Goal: Task Accomplishment & Management: Use online tool/utility

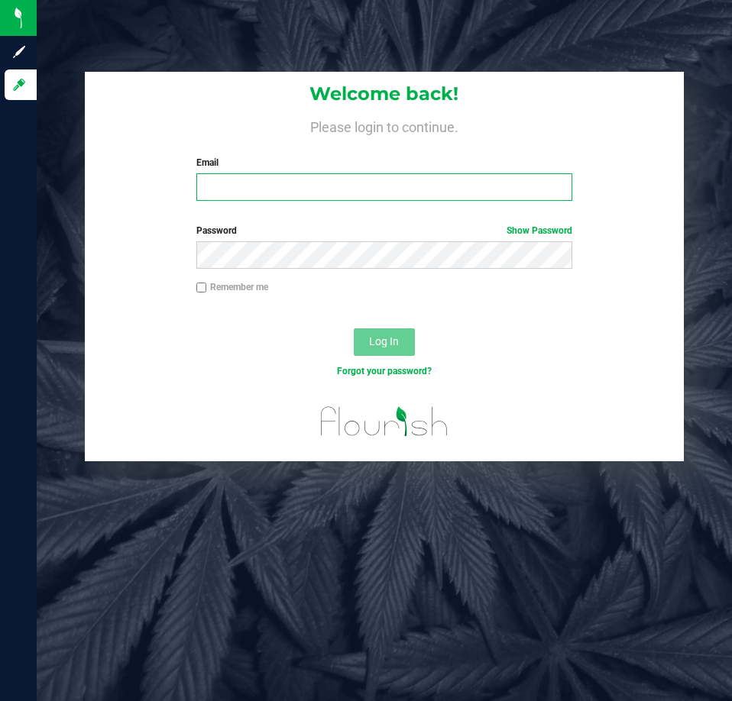
click at [399, 192] on input "Email" at bounding box center [384, 186] width 376 height 27
type input "[EMAIL_ADDRESS][DOMAIN_NAME]"
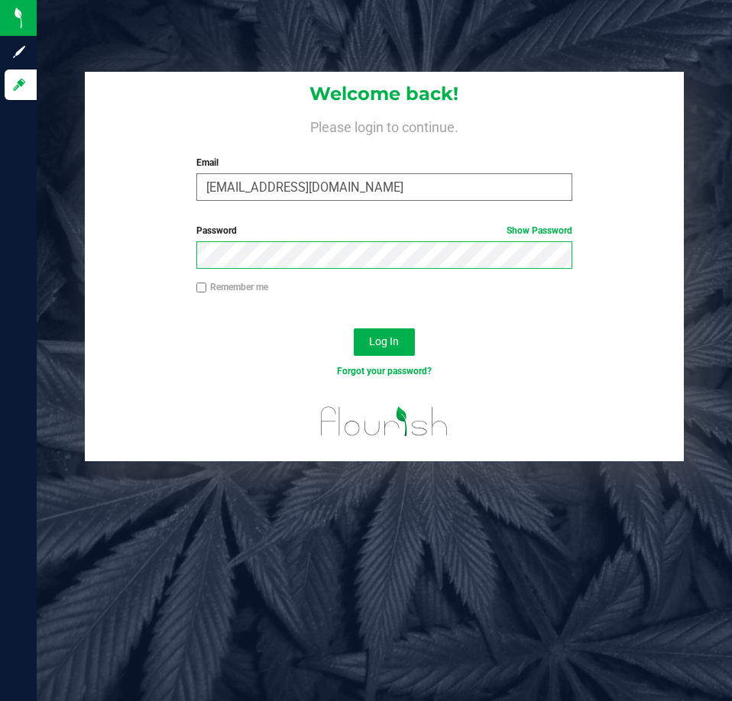
click at [354, 328] on button "Log In" at bounding box center [384, 341] width 61 height 27
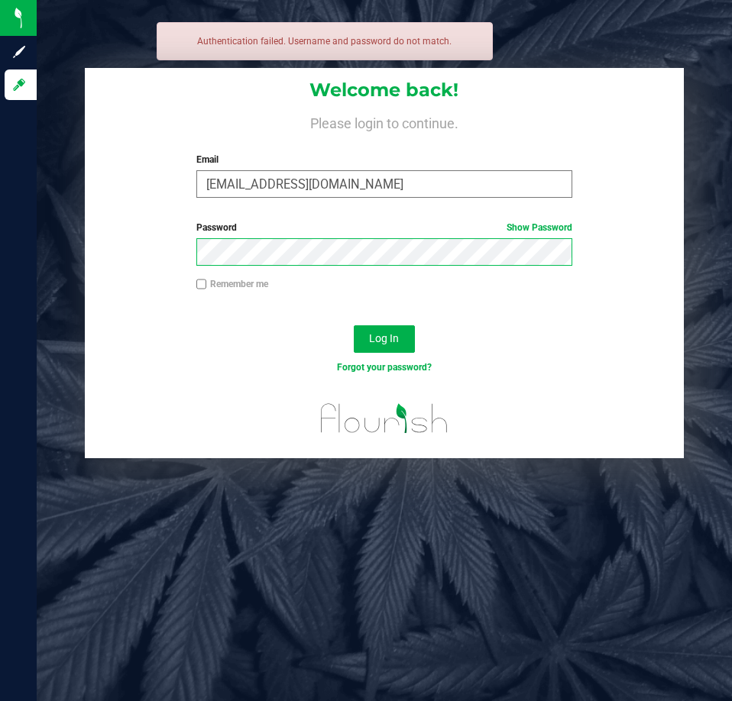
click at [354, 325] on button "Log In" at bounding box center [384, 338] width 61 height 27
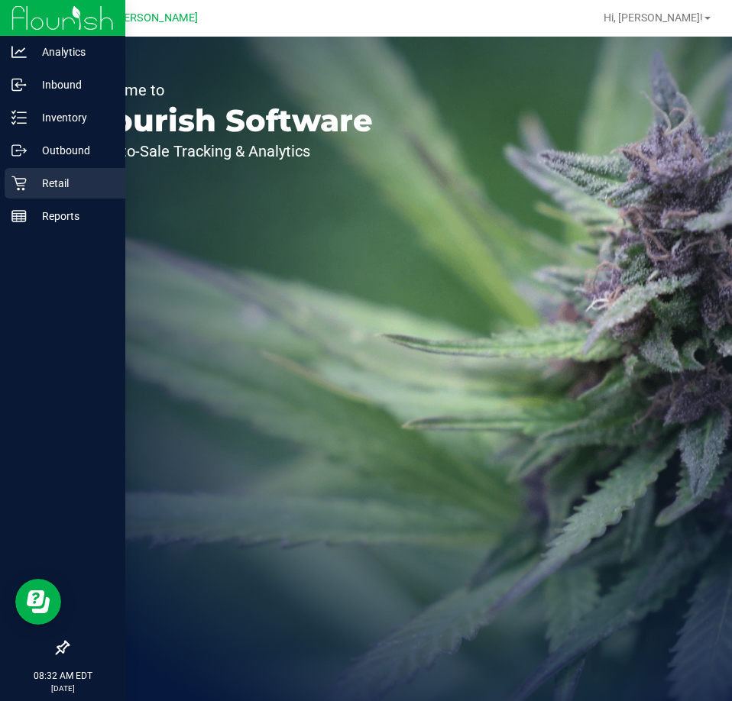
click at [15, 196] on div "Retail" at bounding box center [65, 183] width 121 height 31
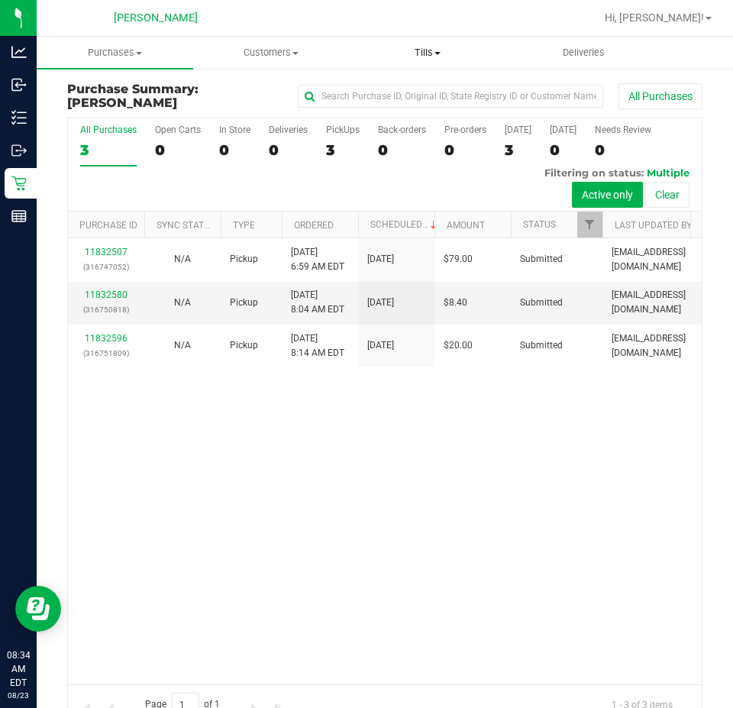
click at [402, 50] on span "Tills" at bounding box center [428, 53] width 155 height 14
click at [382, 94] on span "Manage tills" at bounding box center [401, 92] width 103 height 13
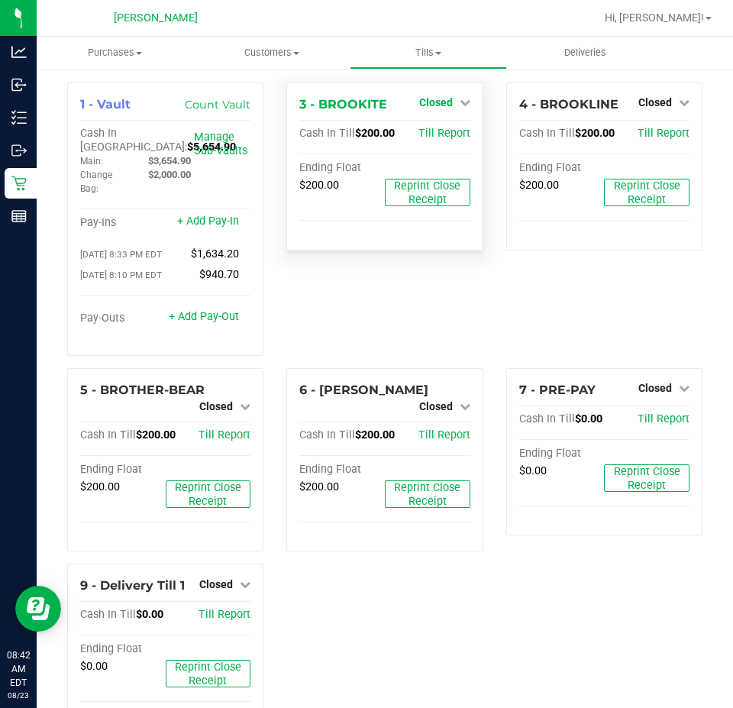
click at [443, 104] on span "Closed" at bounding box center [436, 102] width 34 height 12
click at [427, 132] on link "Open Till" at bounding box center [435, 134] width 40 height 12
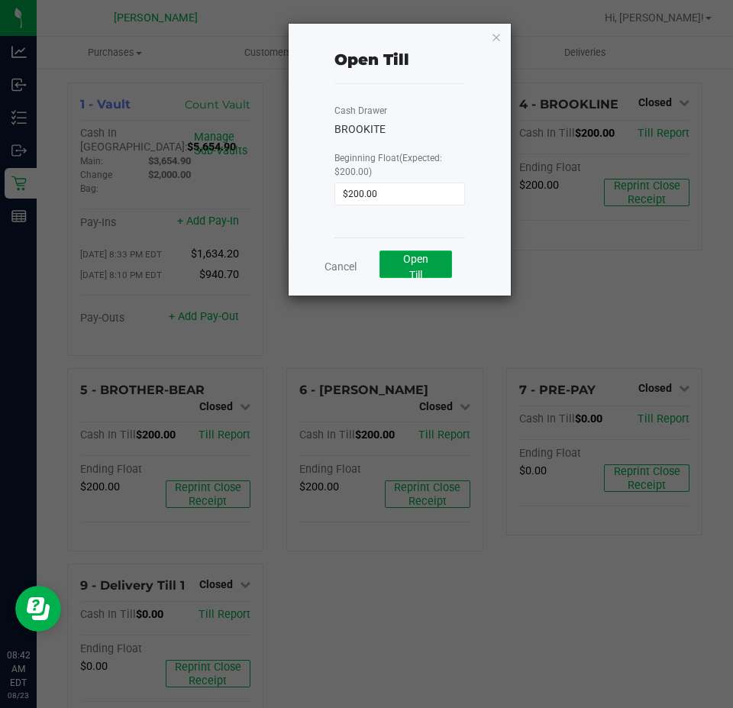
click at [396, 267] on button "Open Till" at bounding box center [416, 264] width 73 height 27
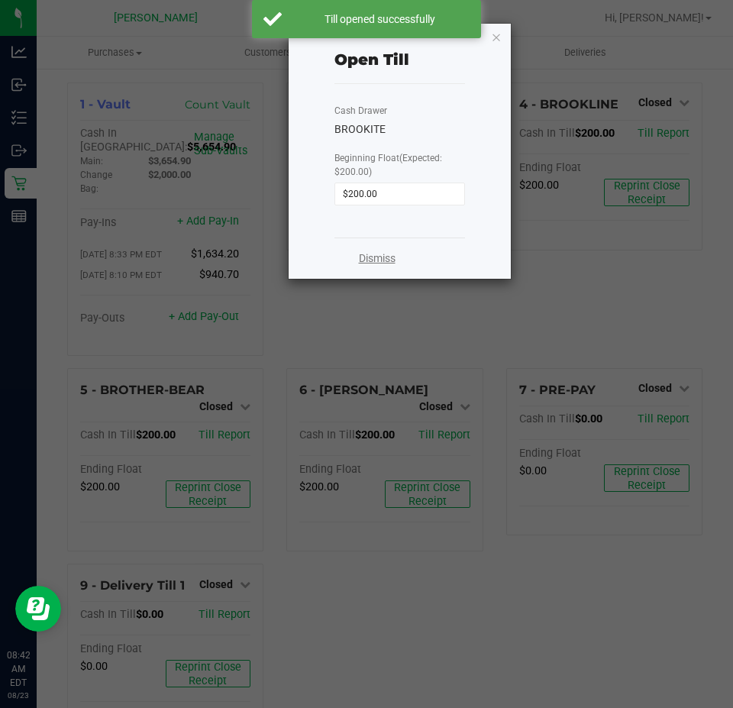
click at [381, 262] on link "Dismiss" at bounding box center [377, 259] width 37 height 16
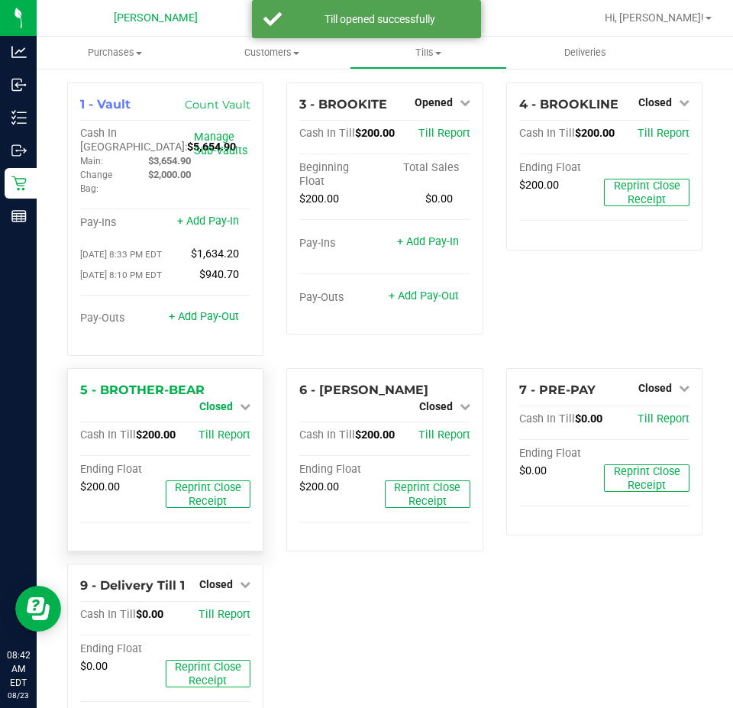
click at [220, 405] on span "Closed" at bounding box center [216, 406] width 34 height 12
click at [240, 427] on div "Open Till" at bounding box center [216, 419] width 113 height 19
click at [221, 425] on link "Open Till" at bounding box center [216, 419] width 40 height 12
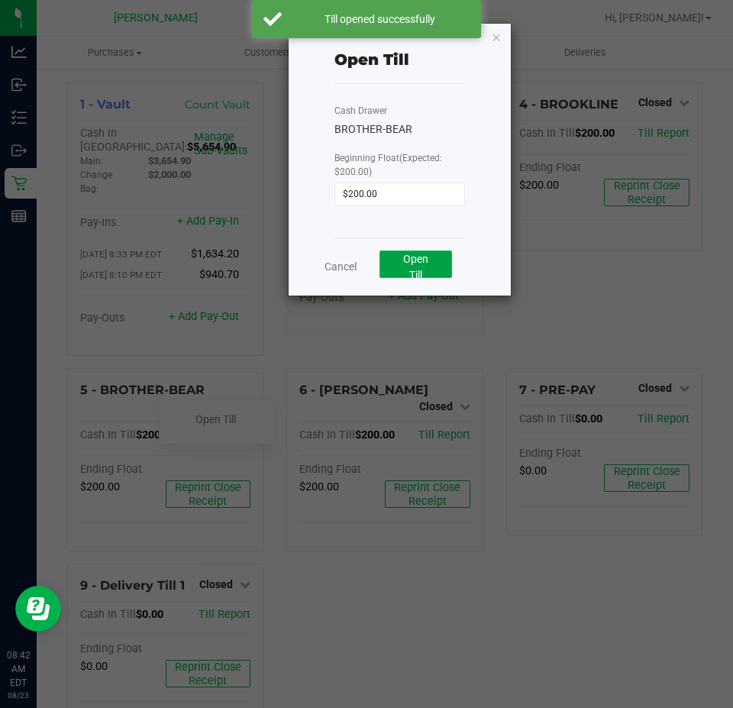
click at [419, 254] on span "Open Till" at bounding box center [415, 267] width 25 height 28
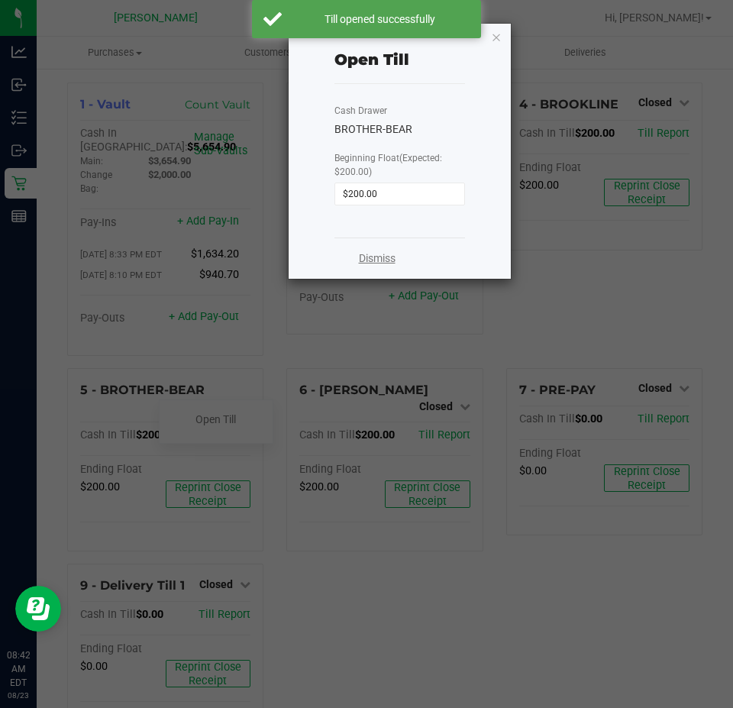
click at [373, 261] on link "Dismiss" at bounding box center [377, 259] width 37 height 16
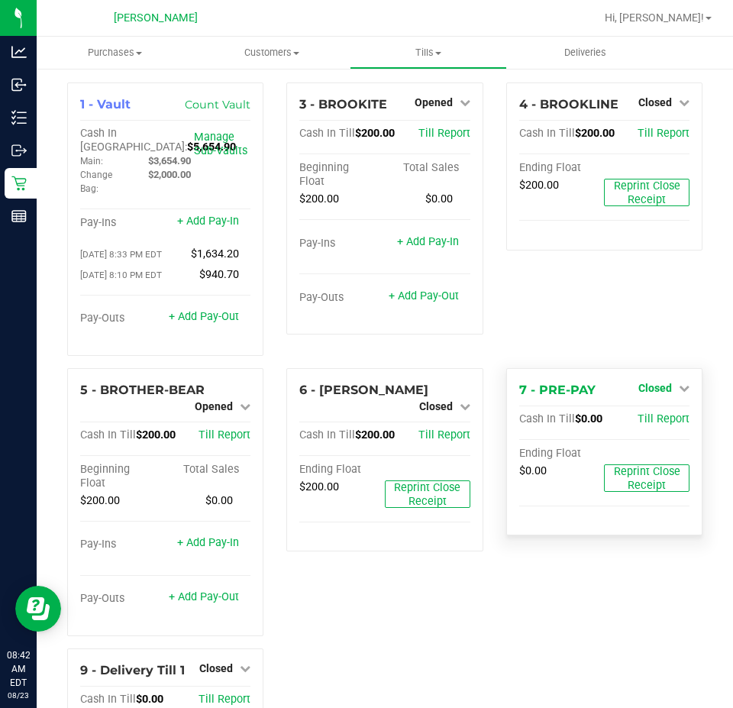
click at [649, 393] on span "Closed" at bounding box center [655, 388] width 34 height 12
click at [649, 419] on link "Open Till" at bounding box center [655, 419] width 40 height 12
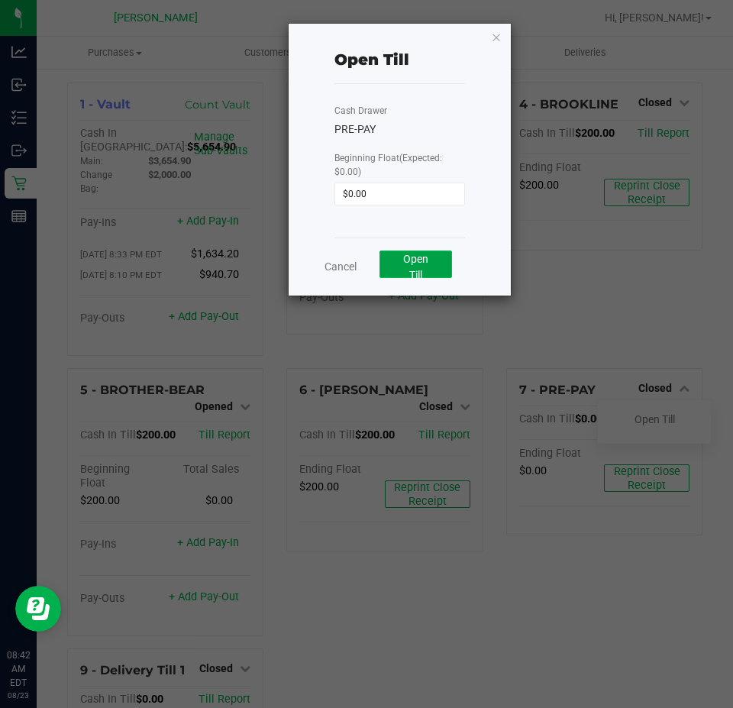
click at [414, 261] on span "Open Till" at bounding box center [415, 267] width 25 height 28
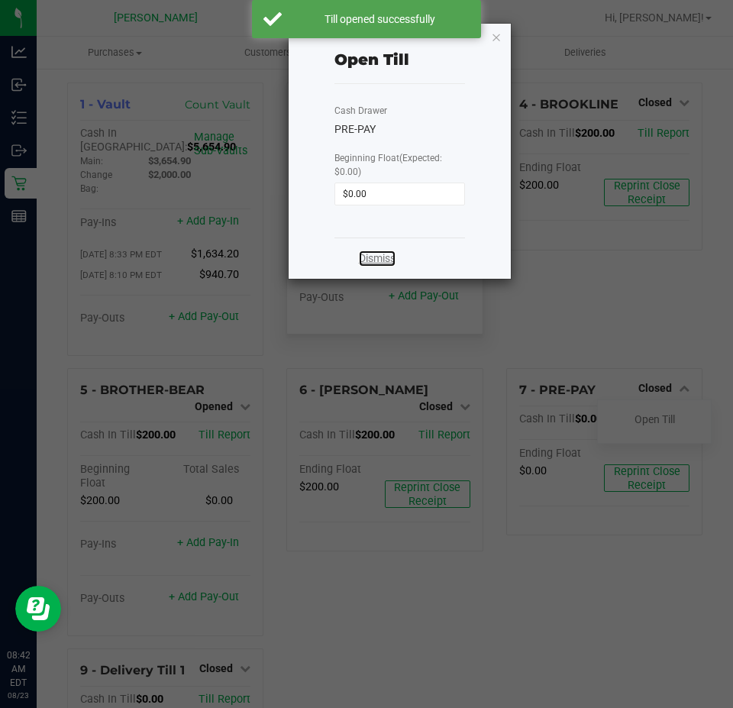
click at [369, 257] on link "Dismiss" at bounding box center [377, 259] width 37 height 16
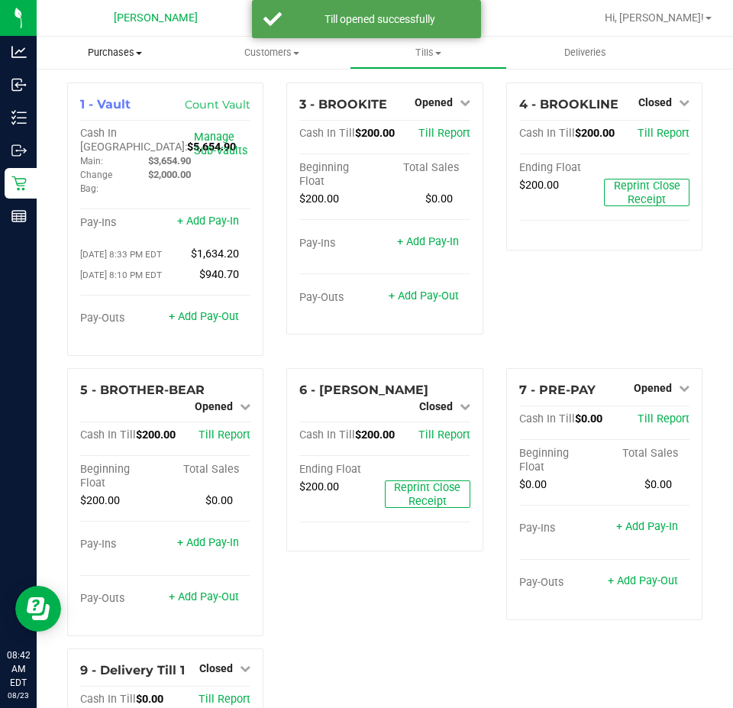
click at [154, 60] on uib-tab-heading "Purchases Summary of purchases Fulfillment All purchases" at bounding box center [115, 53] width 157 height 32
click at [120, 109] on span "Fulfillment" at bounding box center [84, 110] width 95 height 13
